Goal: Information Seeking & Learning: Learn about a topic

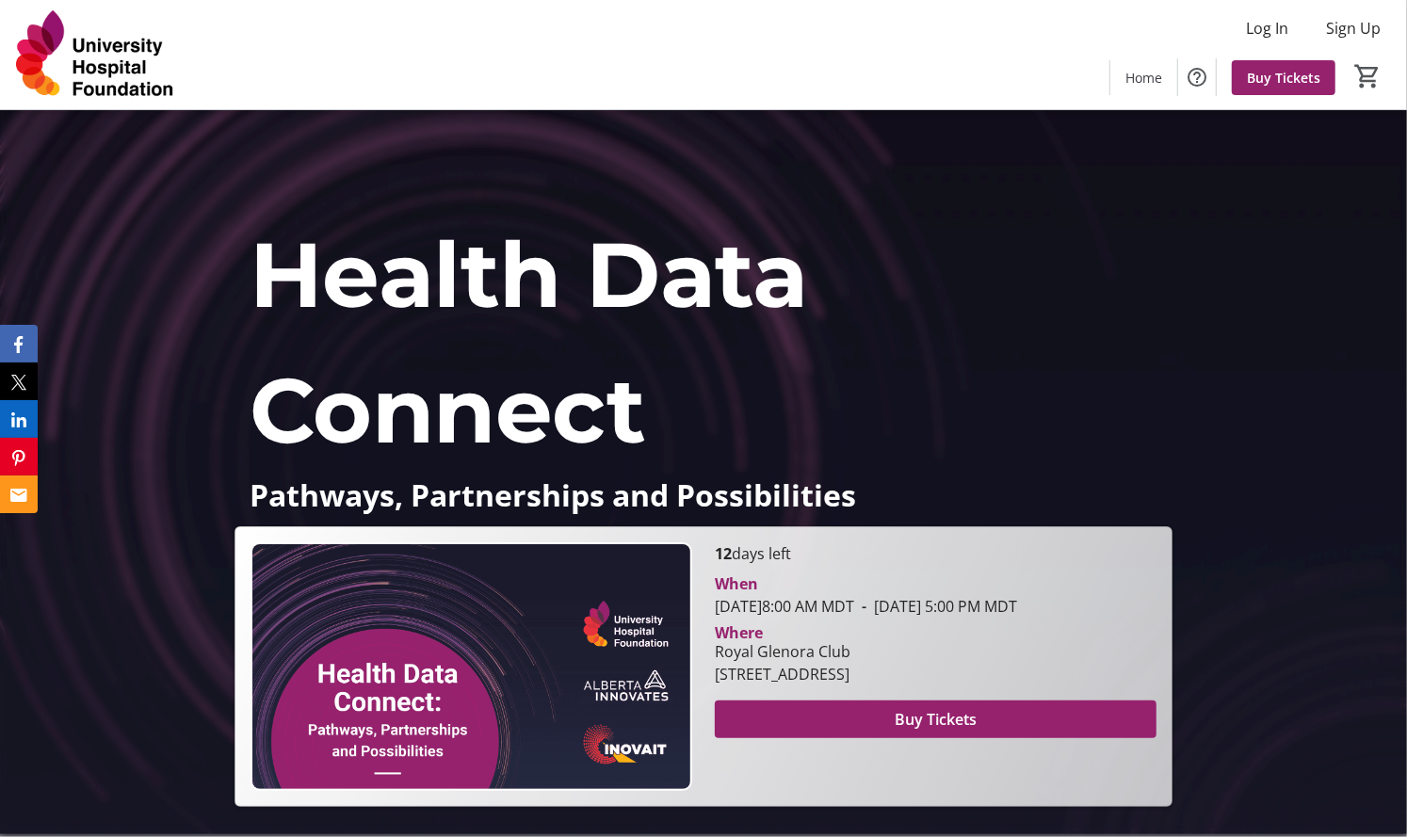
click at [401, 493] on p "Pathways, Partnerships and Possibilities" at bounding box center [703, 494] width 908 height 33
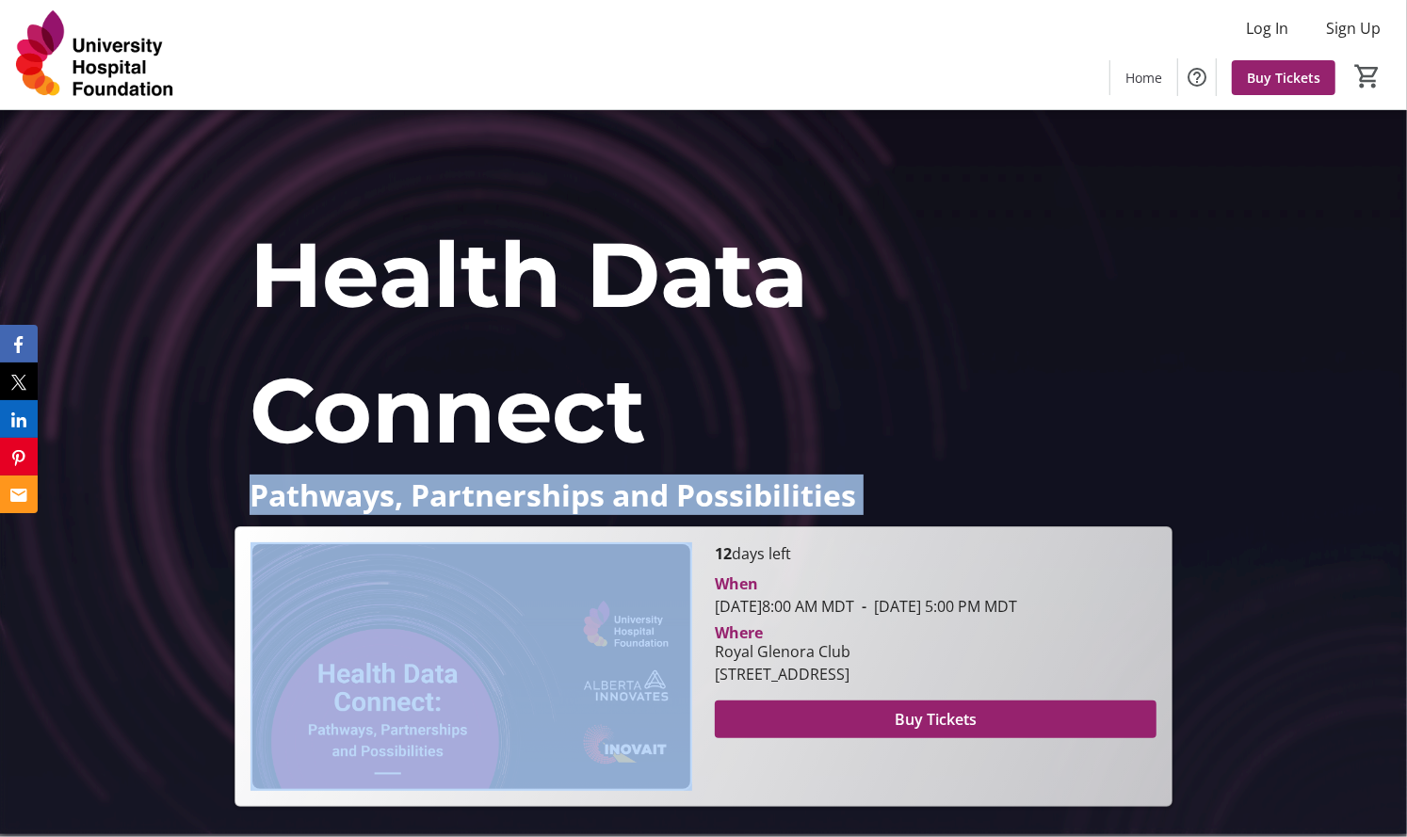
click at [401, 493] on p "Pathways, Partnerships and Possibilities" at bounding box center [703, 494] width 908 height 33
copy div "Pathways, Partnerships and Possibilities Health Data Connect Pathways, Partners…"
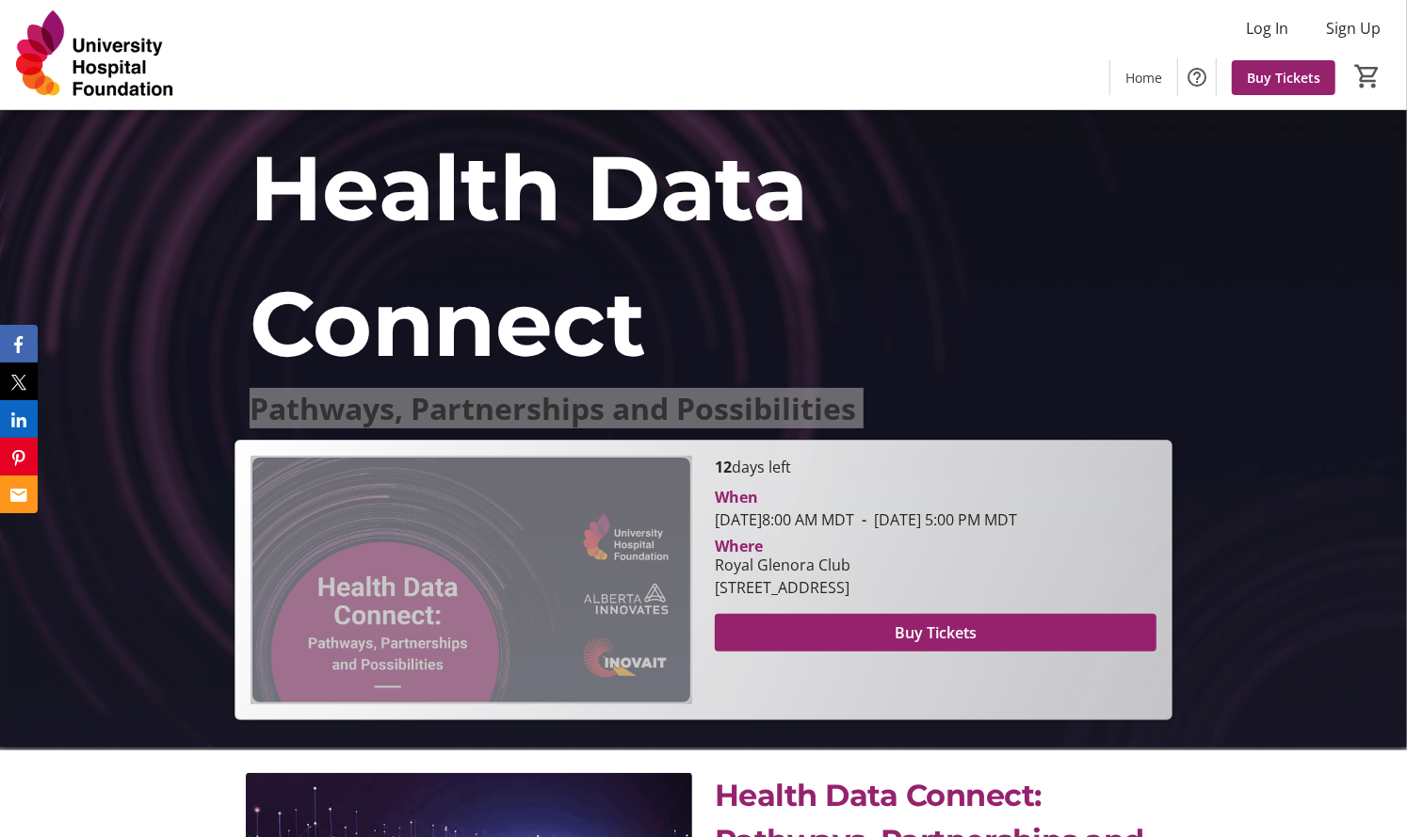
scroll to position [88, 0]
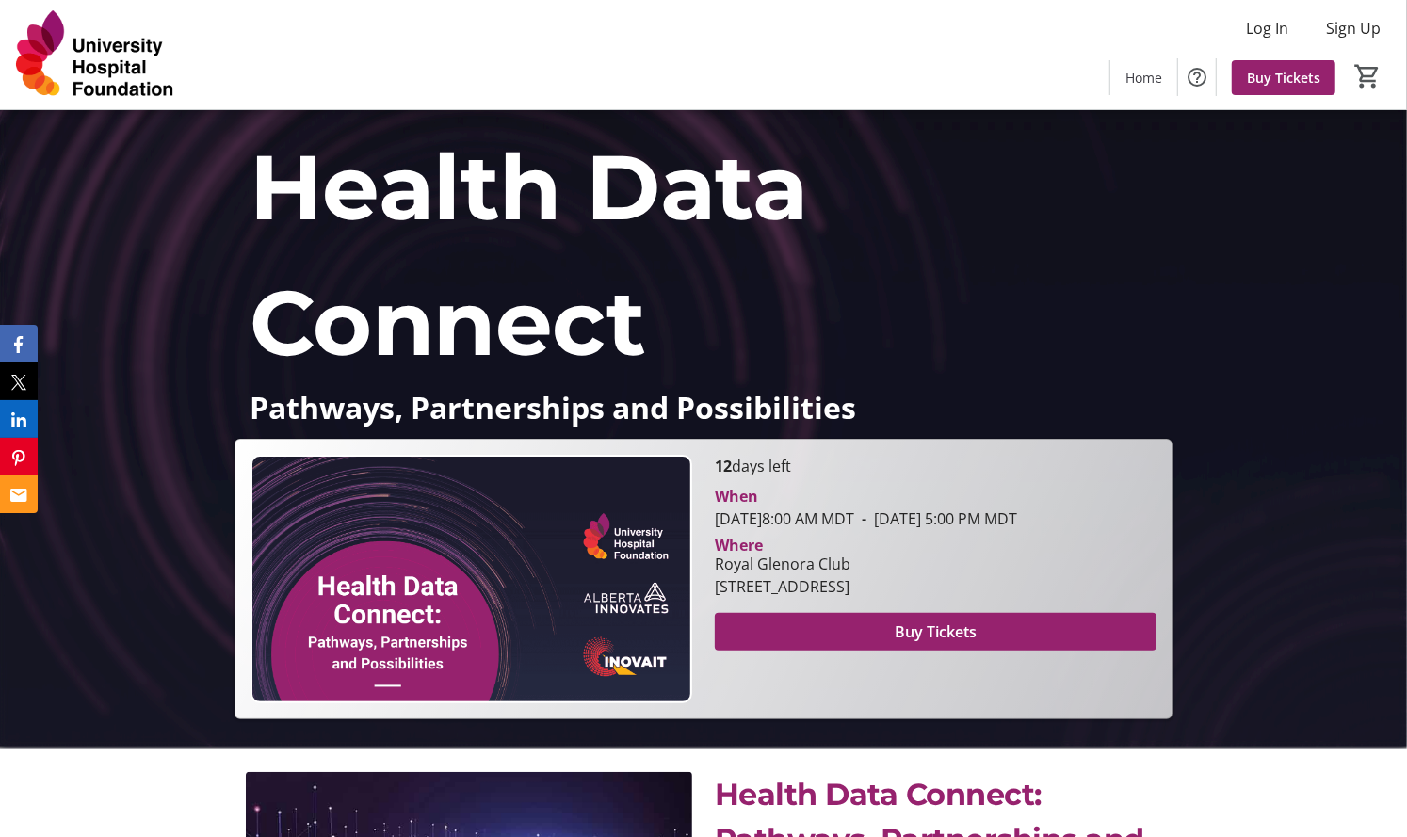
click at [1071, 321] on p "Health Data Connect" at bounding box center [703, 255] width 908 height 271
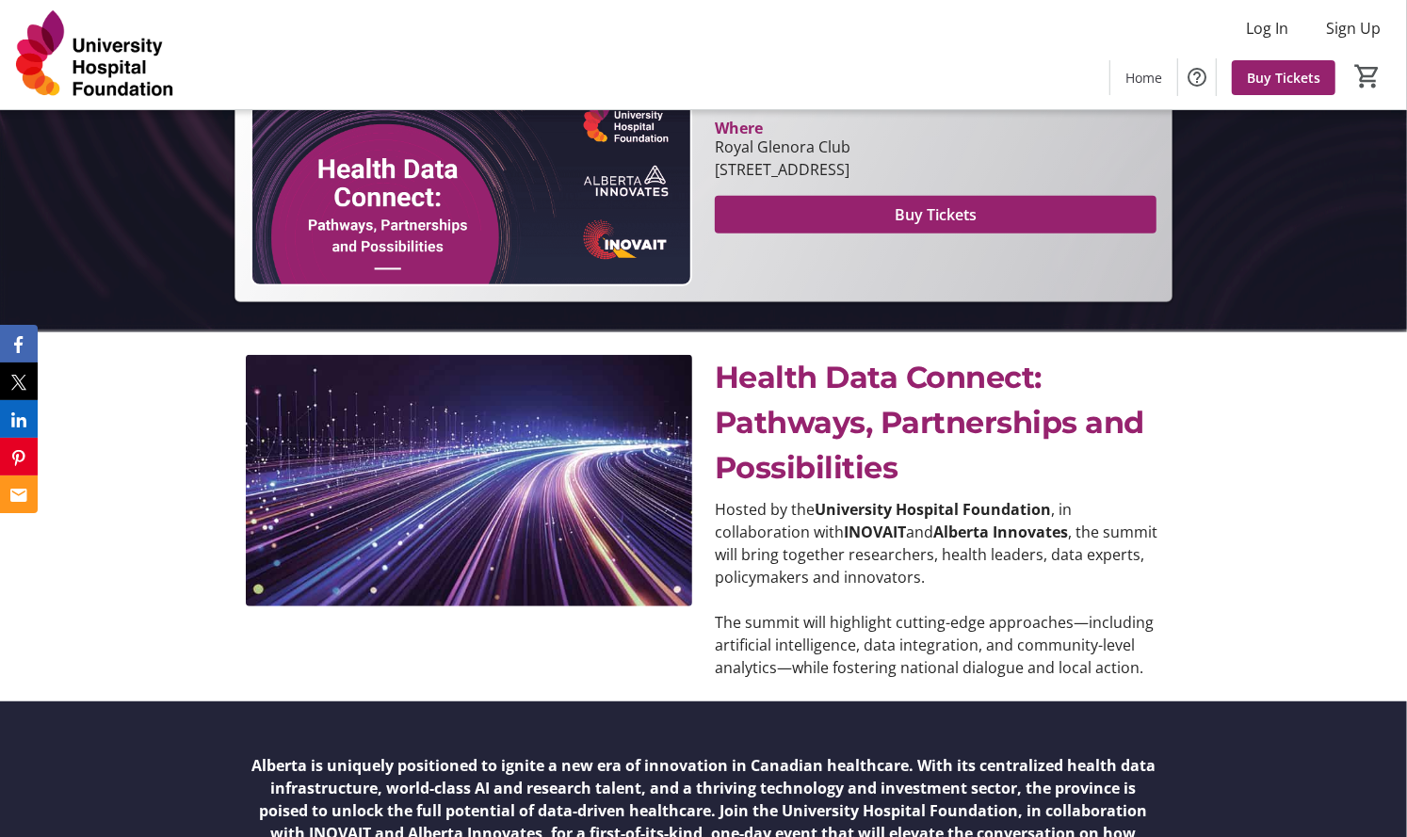
scroll to position [514, 0]
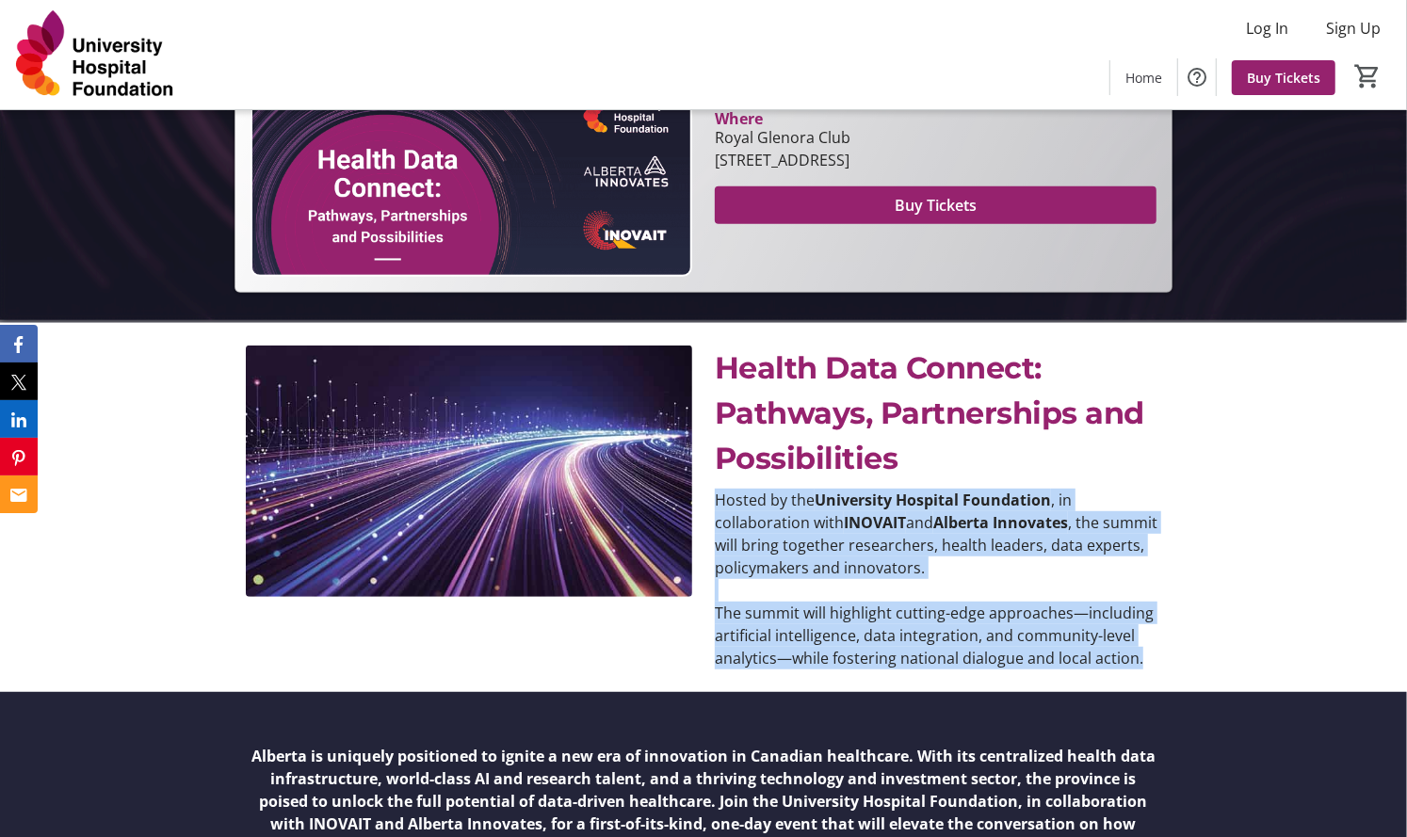
drag, startPoint x: 1143, startPoint y: 655, endPoint x: 719, endPoint y: 500, distance: 451.3
click at [719, 500] on div "Hosted by the University Hospital Foundation , in collaboration with INOVAIT an…" at bounding box center [938, 579] width 446 height 181
copy div "Hosted by the University Hospital Foundation , in collaboration with INOVAIT an…"
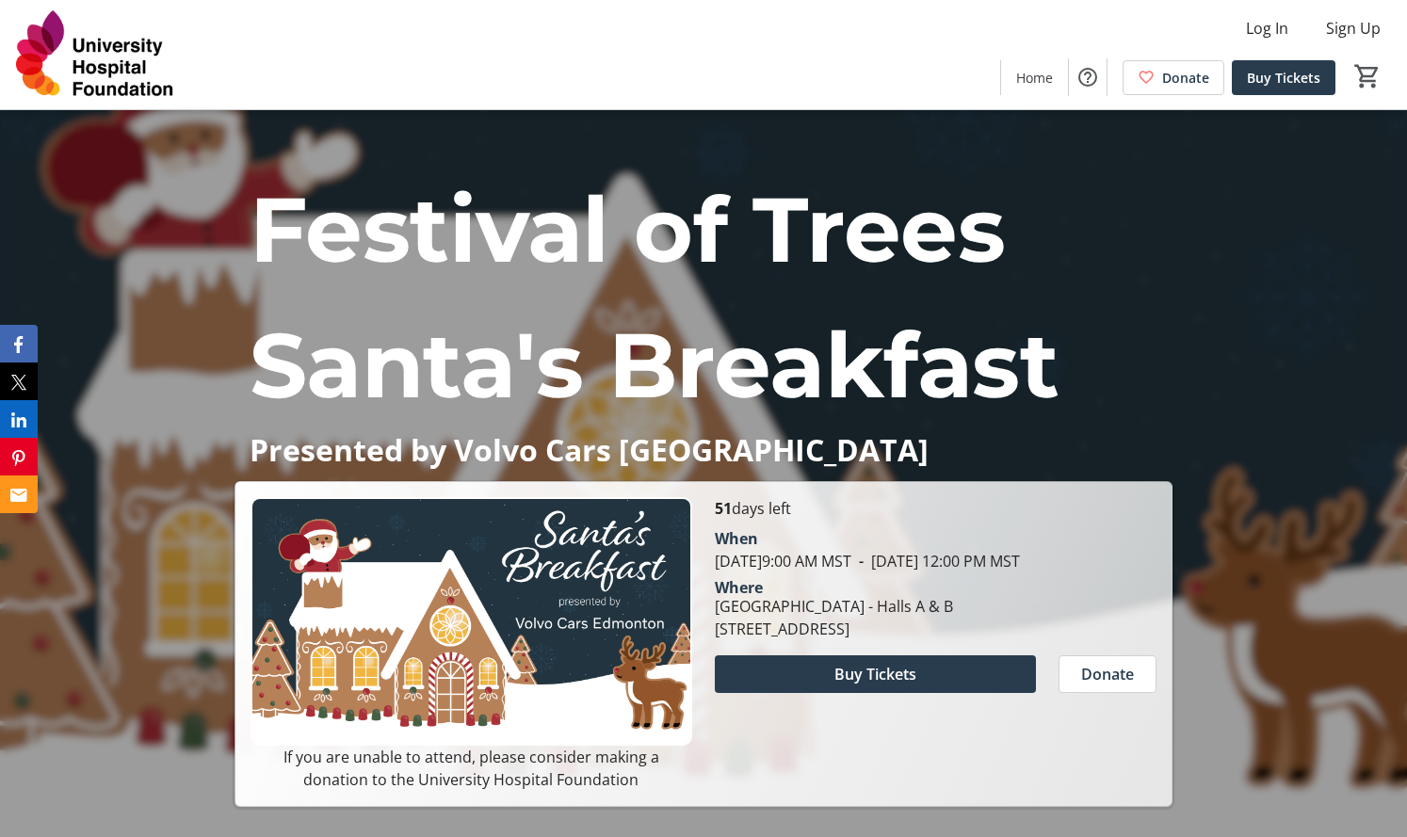
scroll to position [753, 0]
